Goal: Find specific page/section: Find specific page/section

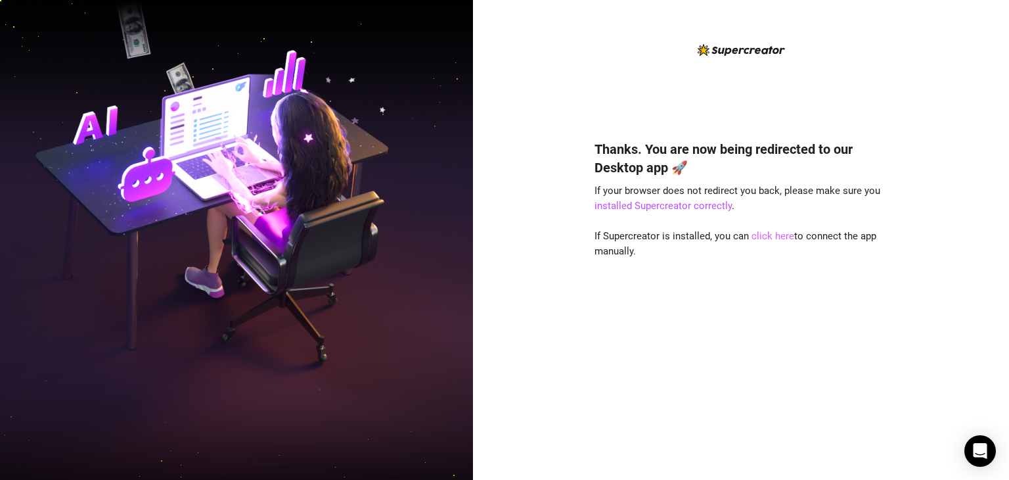
click at [768, 236] on link "click here" at bounding box center [773, 236] width 43 height 12
click at [781, 235] on link "click here" at bounding box center [773, 236] width 43 height 12
click at [756, 237] on link "click here" at bounding box center [773, 236] width 43 height 12
click at [763, 238] on link "click here" at bounding box center [773, 236] width 43 height 12
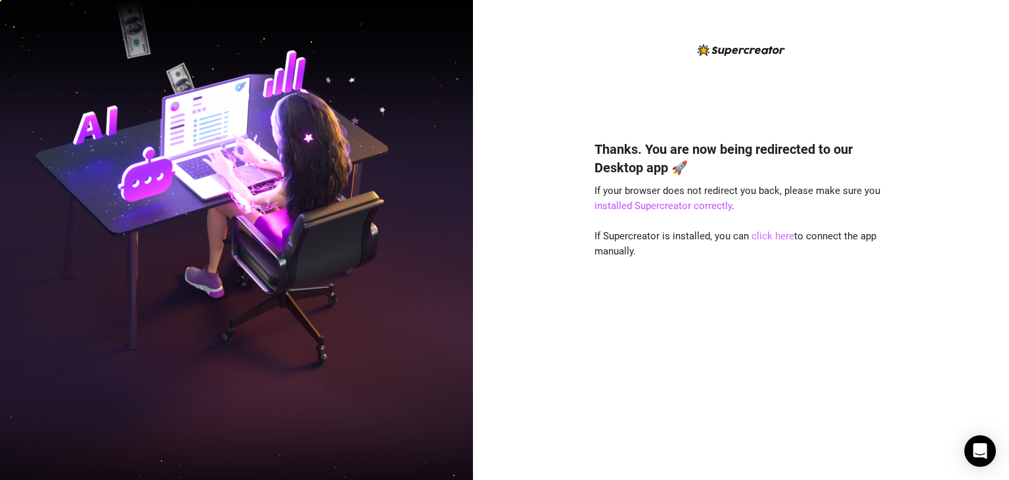
click at [772, 240] on link "click here" at bounding box center [773, 236] width 43 height 12
click at [768, 240] on link "click here" at bounding box center [773, 236] width 43 height 12
click at [779, 239] on link "click here" at bounding box center [773, 236] width 43 height 12
click at [773, 238] on link "click here" at bounding box center [773, 236] width 43 height 12
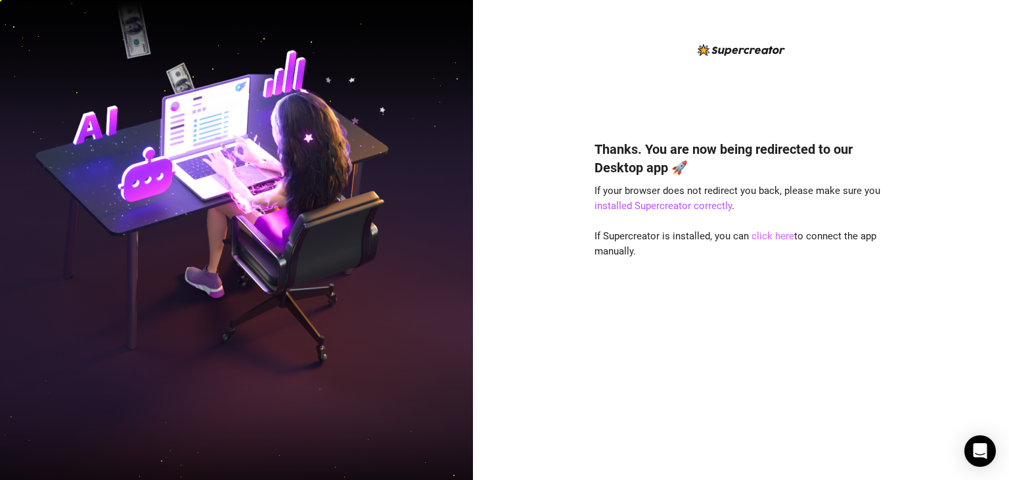
click at [770, 237] on link "click here" at bounding box center [773, 236] width 43 height 12
click at [770, 240] on link "click here" at bounding box center [773, 236] width 43 height 12
